Goal: Check status: Check status

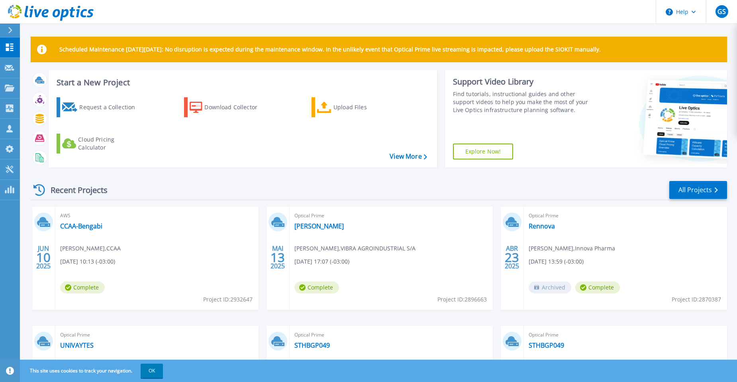
click at [10, 28] on icon at bounding box center [10, 30] width 4 height 6
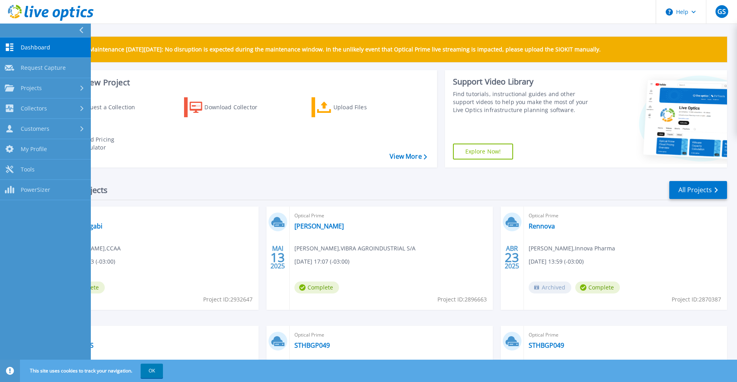
scroll to position [93, 0]
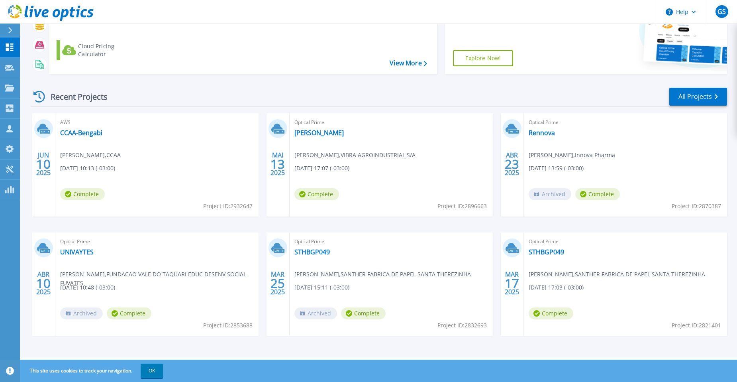
click at [539, 247] on div "Optical Prime STHBGP049 [PERSON_NAME] , SANTHER FABRICA DE PAPEL SANTA THEREZIN…" at bounding box center [625, 283] width 203 height 103
click at [543, 252] on link "STHBGP049" at bounding box center [546, 252] width 35 height 8
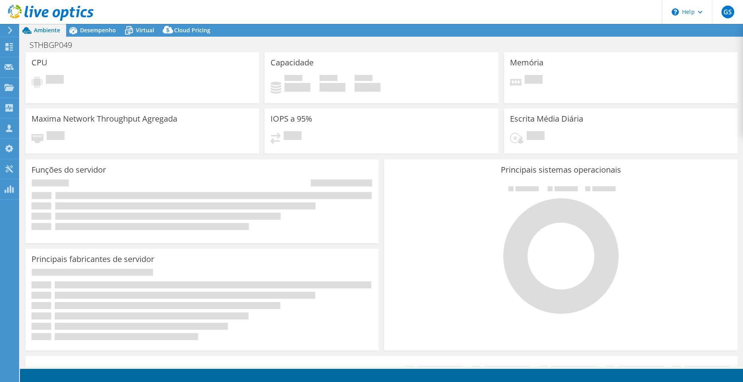
select select "USD"
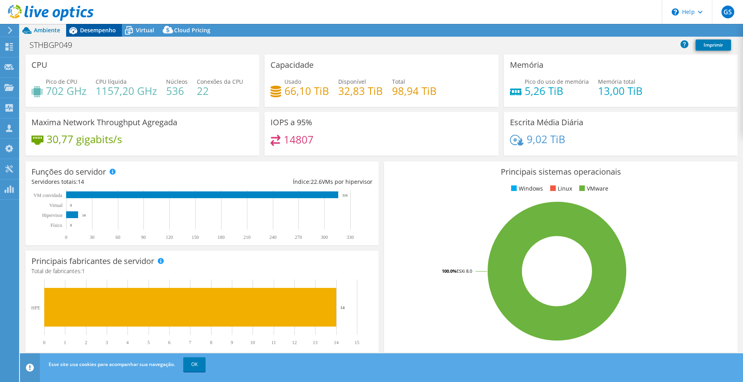
click at [87, 30] on span "Desempenho" at bounding box center [98, 30] width 36 height 8
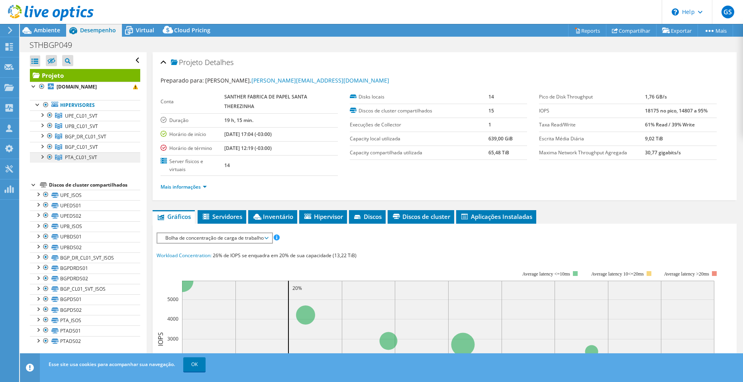
click at [73, 159] on span "PTA_CL01_SVT" at bounding box center [81, 157] width 32 height 7
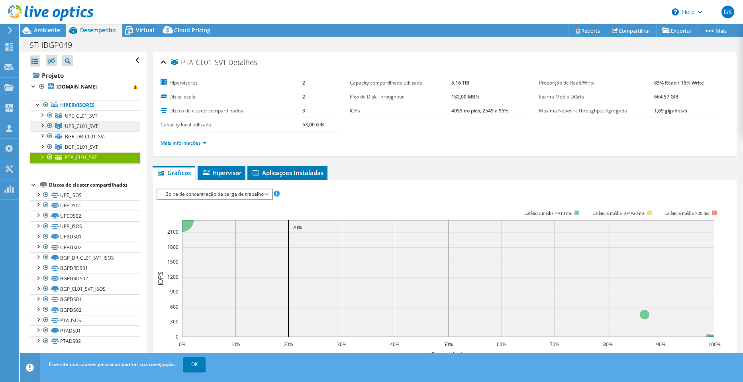
click at [74, 127] on span "UPB_CL01_SVT" at bounding box center [81, 126] width 33 height 7
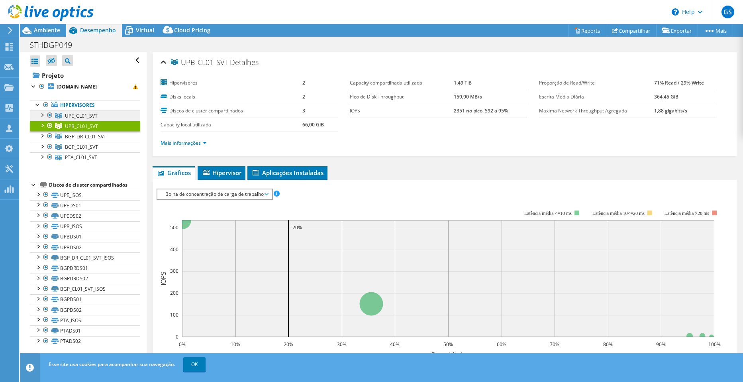
click at [85, 115] on span "UPE_CL01_SVT" at bounding box center [81, 115] width 33 height 7
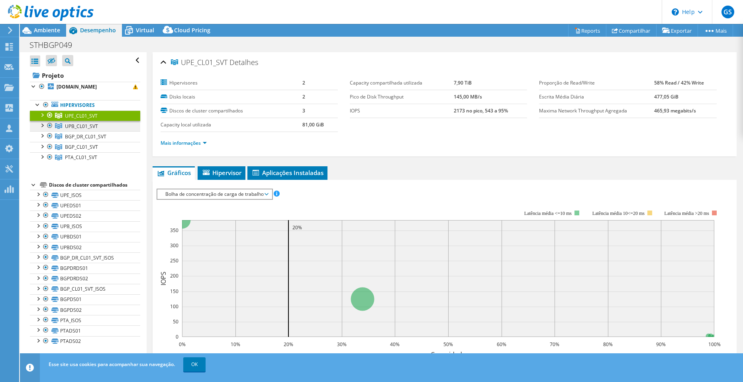
click at [89, 128] on span "UPB_CL01_SVT" at bounding box center [81, 126] width 33 height 7
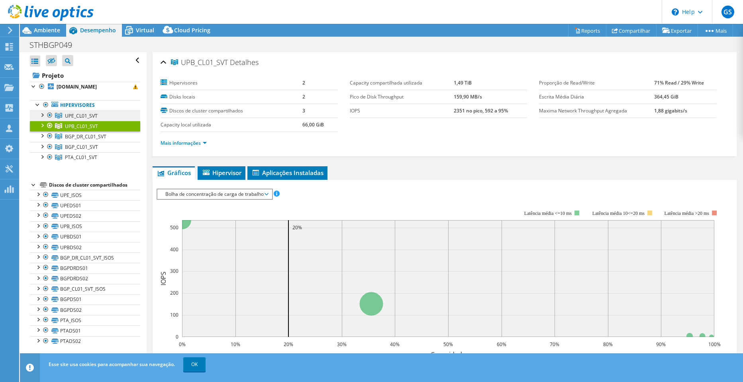
click at [89, 116] on span "UPE_CL01_SVT" at bounding box center [81, 115] width 33 height 7
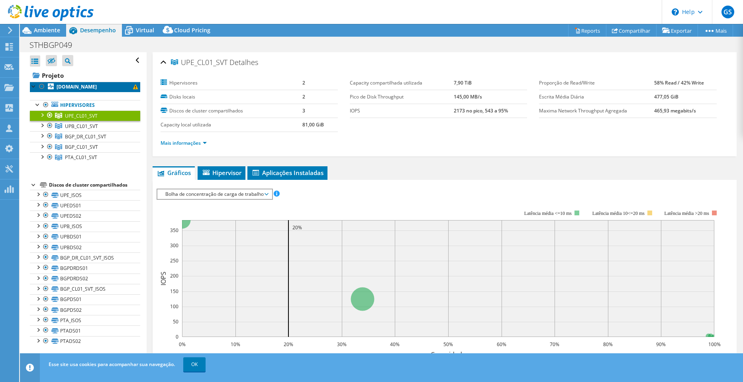
click at [78, 88] on b "upeesxi01.santhersa.com.br" at bounding box center [77, 86] width 40 height 7
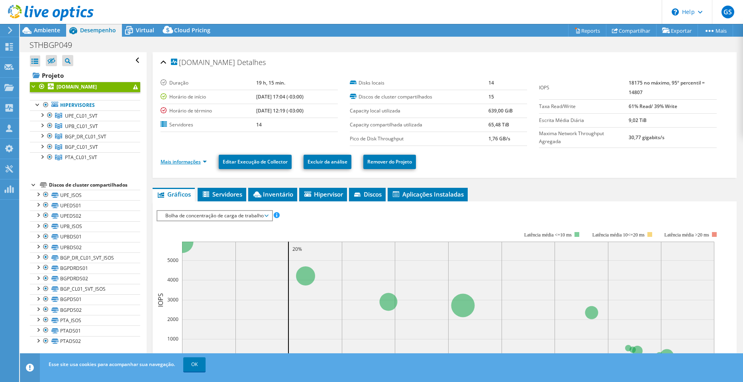
click at [197, 159] on link "Mais informações" at bounding box center [184, 161] width 46 height 7
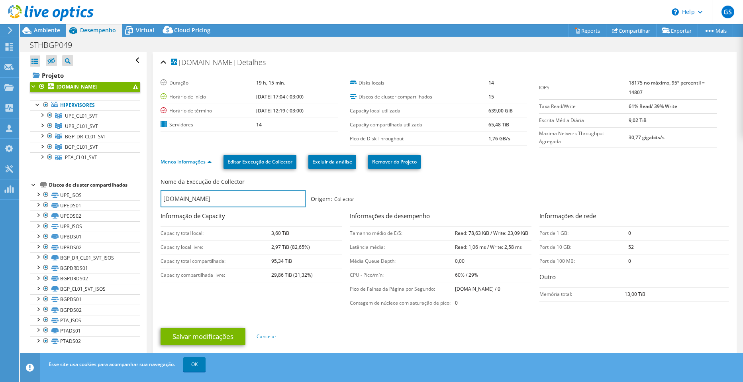
drag, startPoint x: 239, startPoint y: 199, endPoint x: 156, endPoint y: 195, distance: 83.0
click at [156, 196] on div "upeesxi01.santhersa.com.br Detalhes Duração 19 h, 15 min. Horário de início 03/…" at bounding box center [445, 208] width 584 height 312
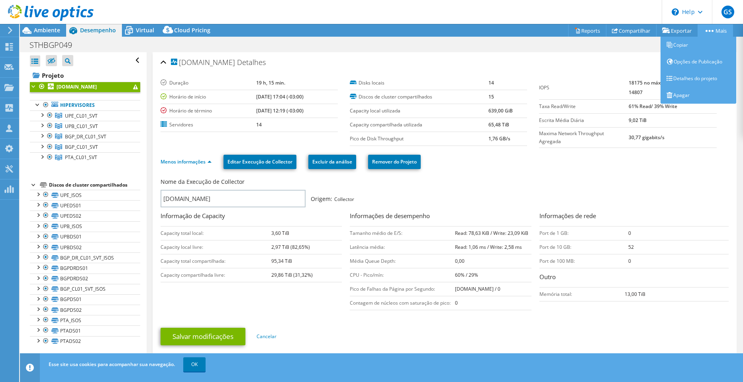
click at [722, 31] on link "Mais" at bounding box center [715, 30] width 35 height 12
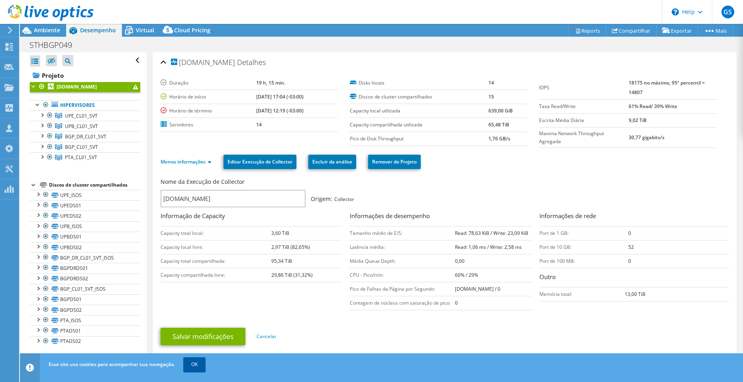
click at [201, 364] on link "OK" at bounding box center [194, 364] width 22 height 14
